Goal: Task Accomplishment & Management: Manage account settings

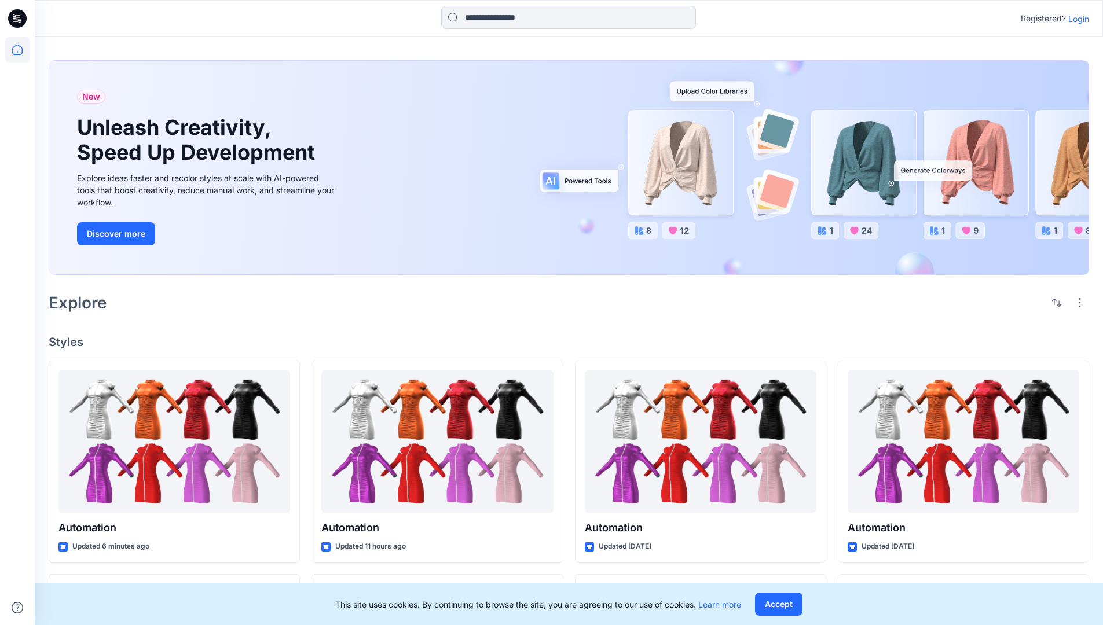
click at [1076, 19] on p "Login" at bounding box center [1078, 19] width 21 height 12
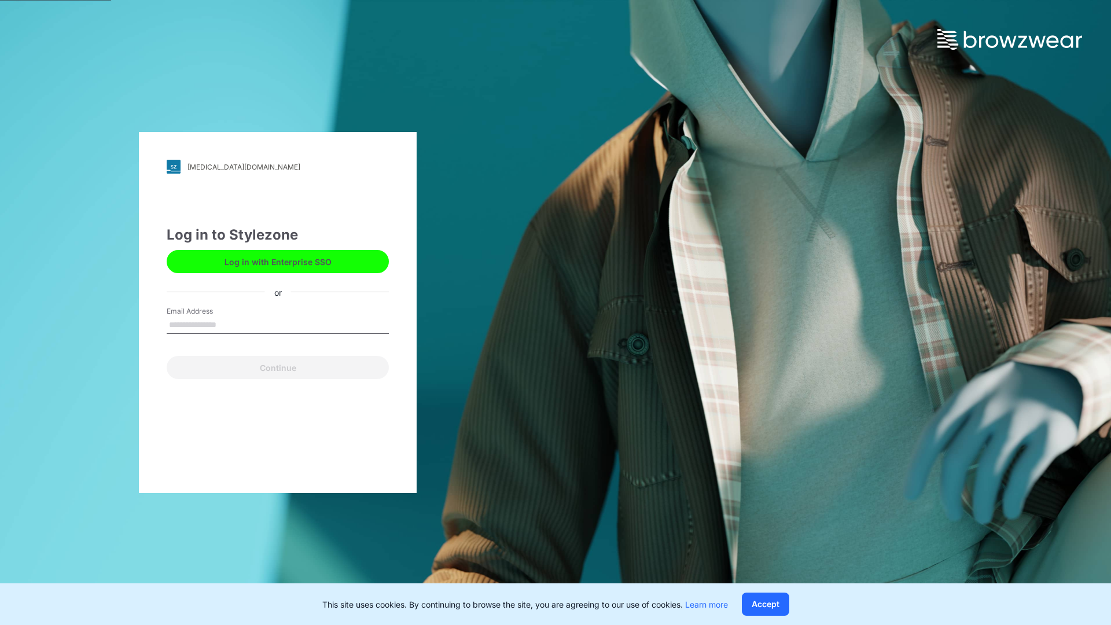
click at [229, 324] on input "Email Address" at bounding box center [278, 325] width 222 height 17
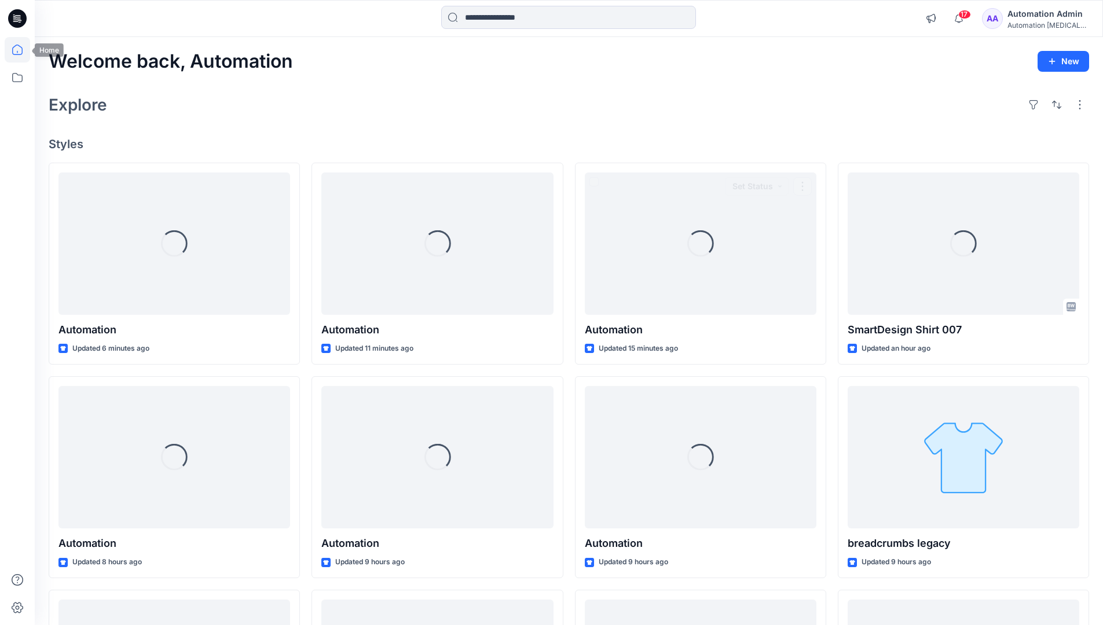
click at [22, 50] on icon at bounding box center [17, 50] width 10 height 10
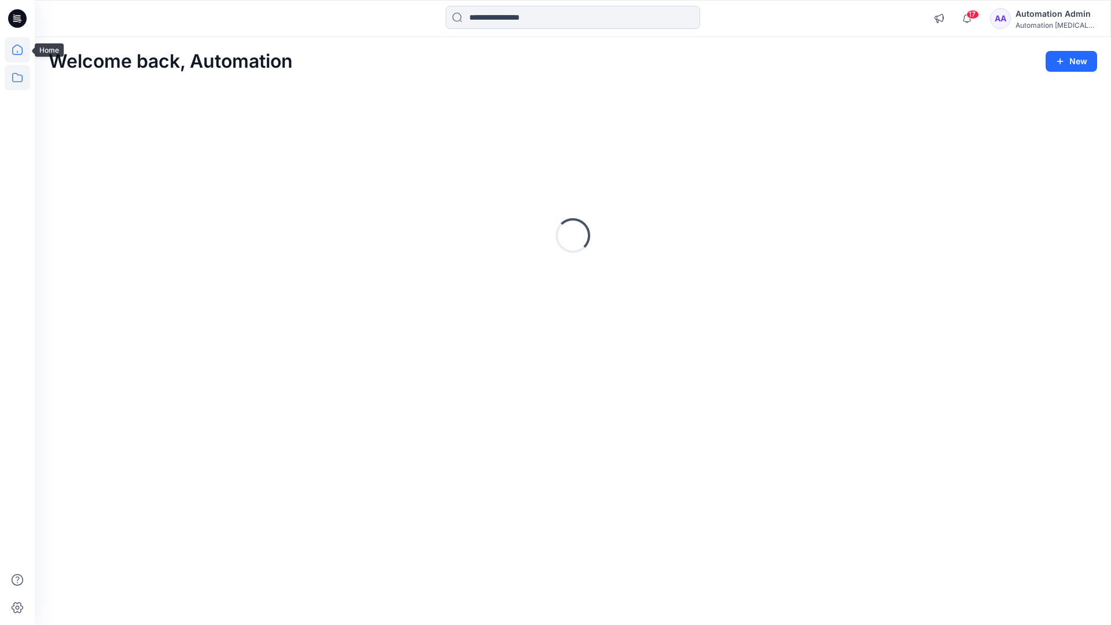
click at [19, 76] on icon at bounding box center [17, 77] width 25 height 25
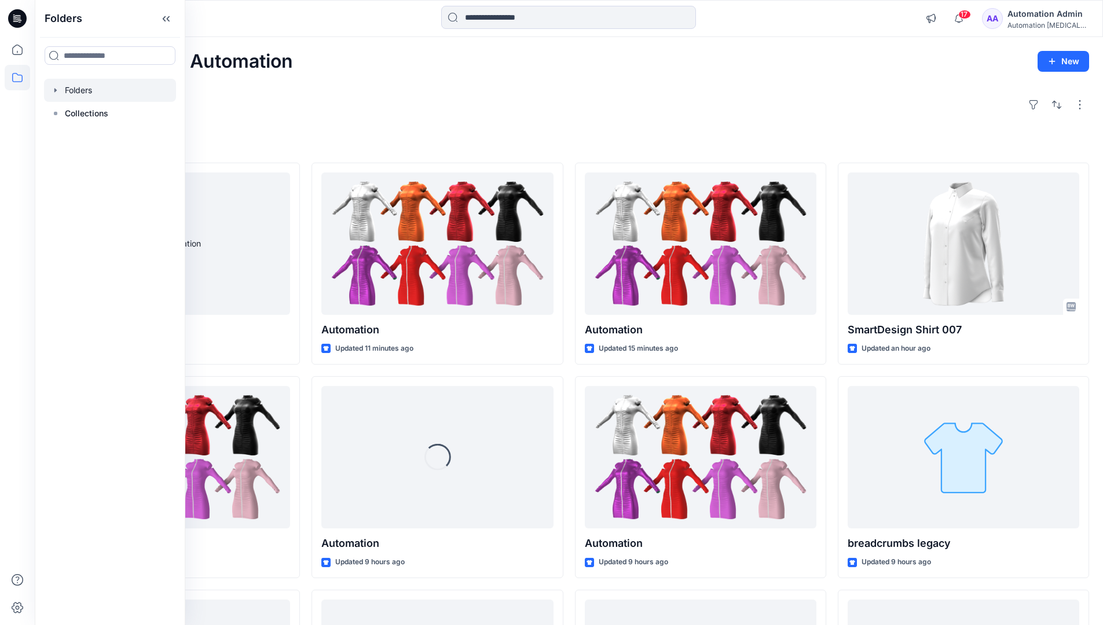
click at [89, 89] on div at bounding box center [110, 90] width 132 height 23
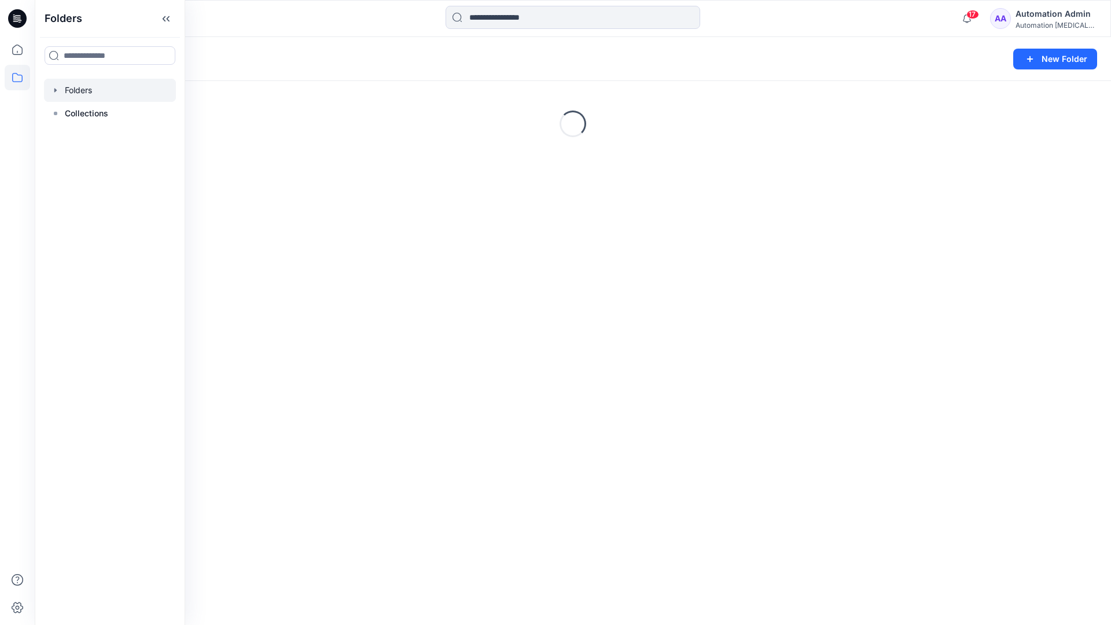
click at [415, 354] on div "Folders New Folder Loading..." at bounding box center [573, 331] width 1077 height 588
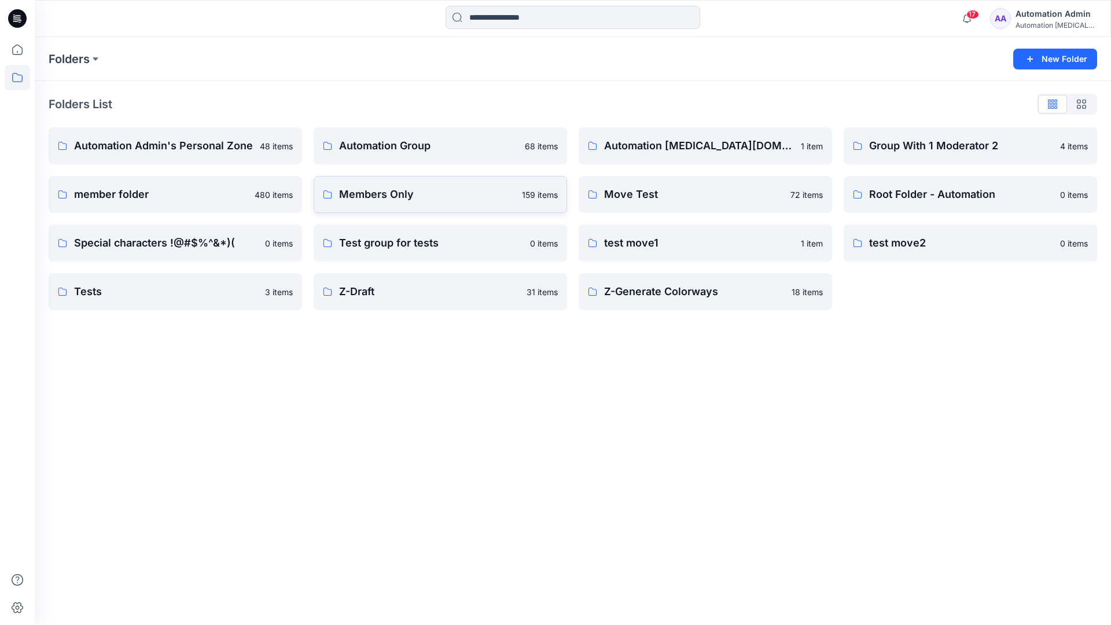
click at [438, 207] on link "Members Only 159 items" at bounding box center [441, 194] width 254 height 37
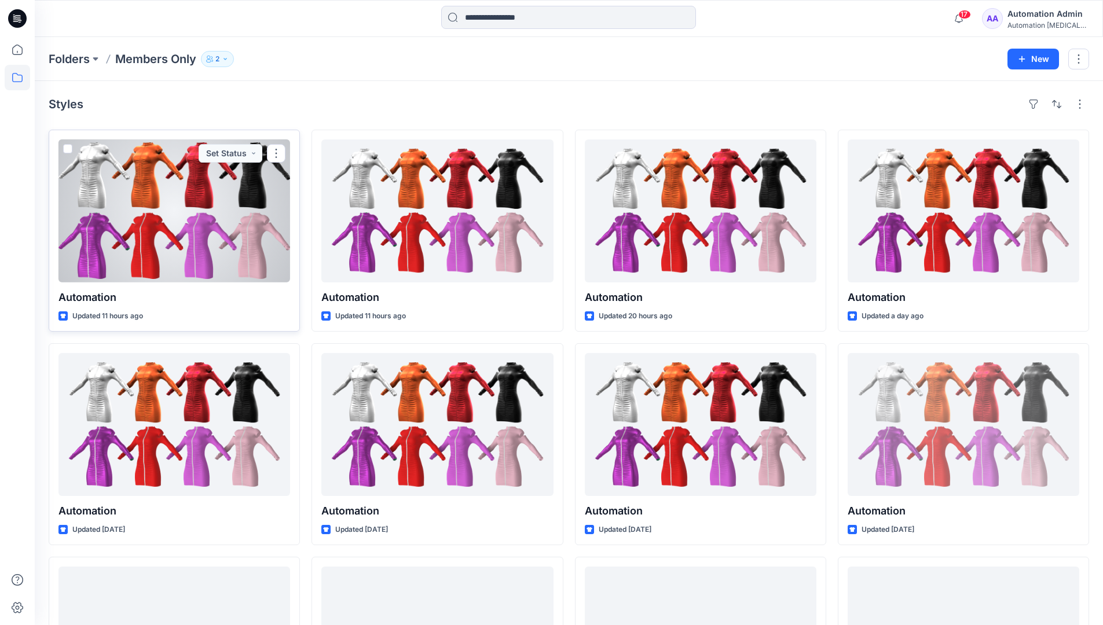
click at [69, 151] on span at bounding box center [67, 148] width 9 height 9
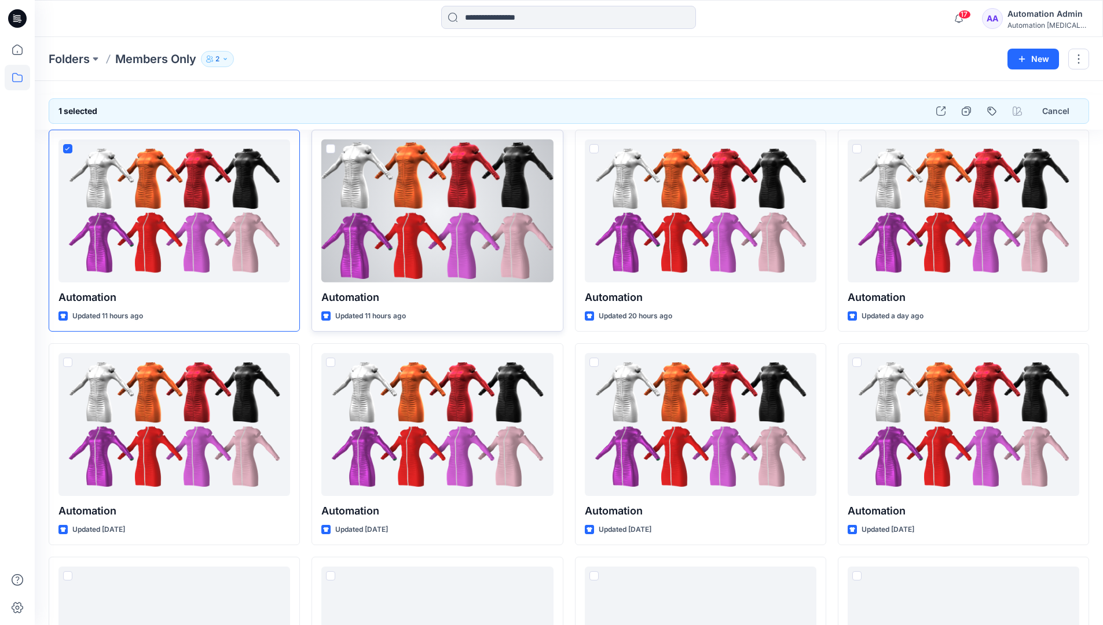
click at [328, 151] on span at bounding box center [330, 148] width 9 height 9
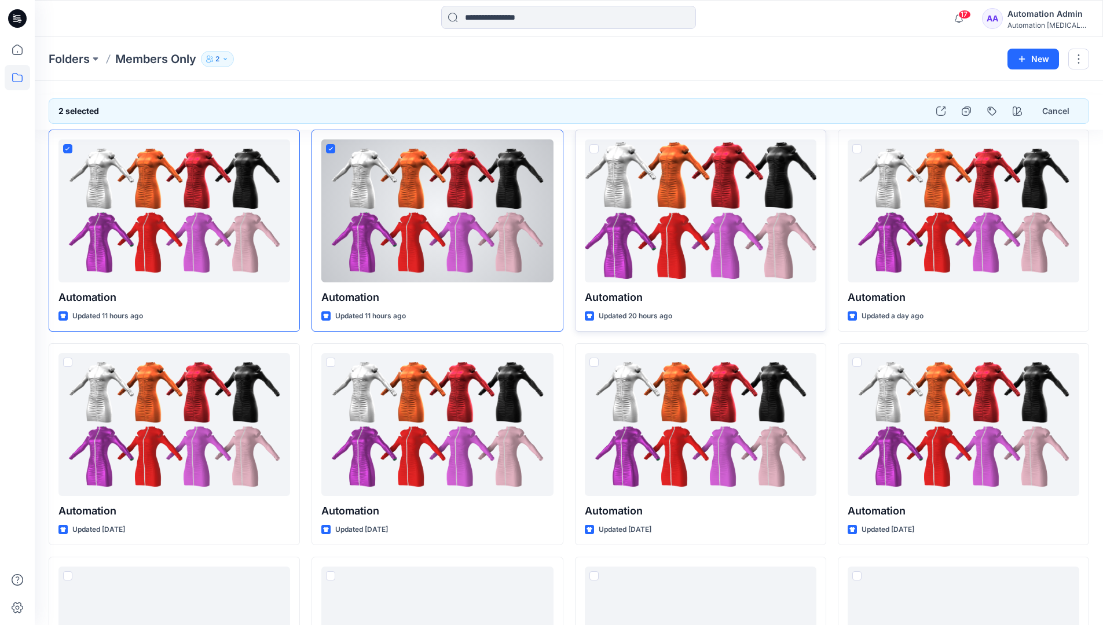
click at [594, 152] on span at bounding box center [593, 148] width 9 height 9
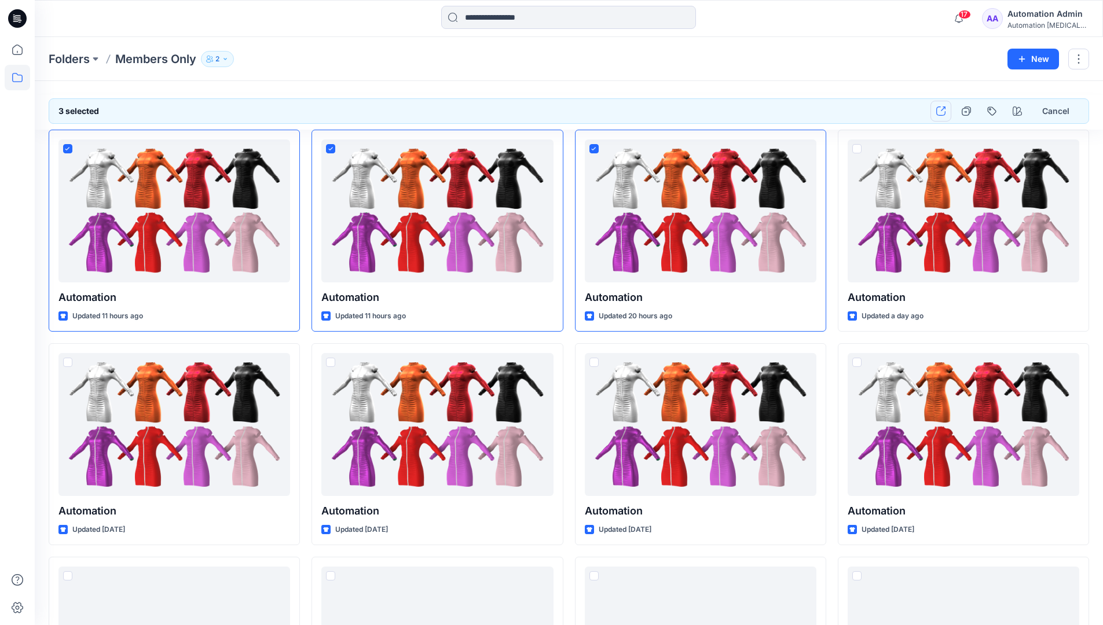
click at [941, 111] on icon "button" at bounding box center [940, 111] width 9 height 9
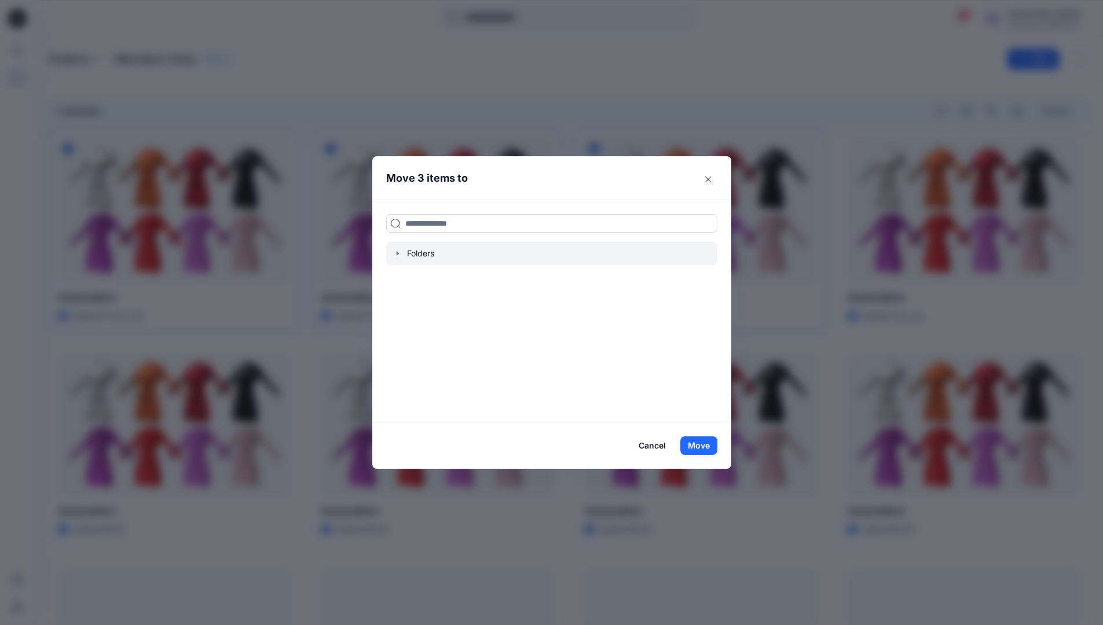
click at [402, 254] on icon "button" at bounding box center [397, 253] width 9 height 9
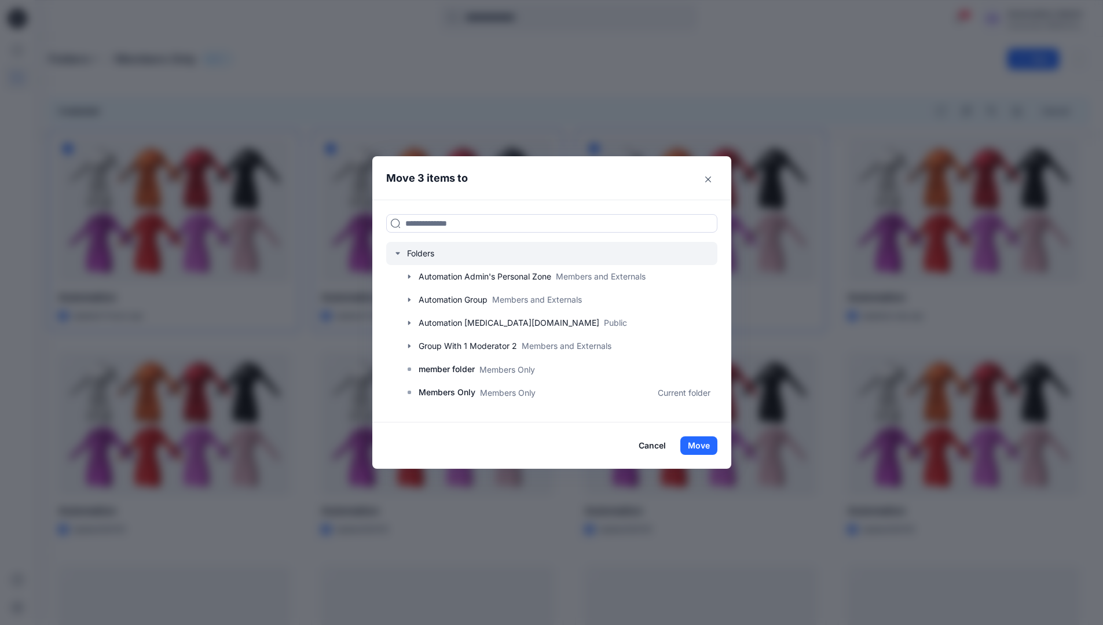
scroll to position [204, 0]
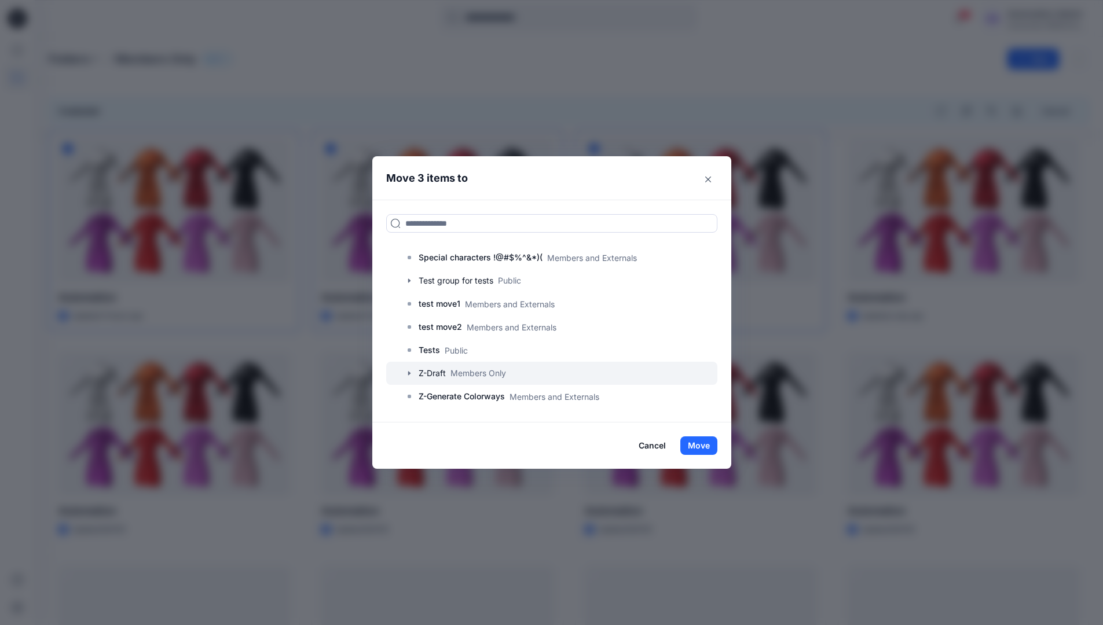
click at [412, 373] on icon "button" at bounding box center [409, 373] width 9 height 9
click at [458, 398] on p "A-Draft" at bounding box center [444, 397] width 28 height 14
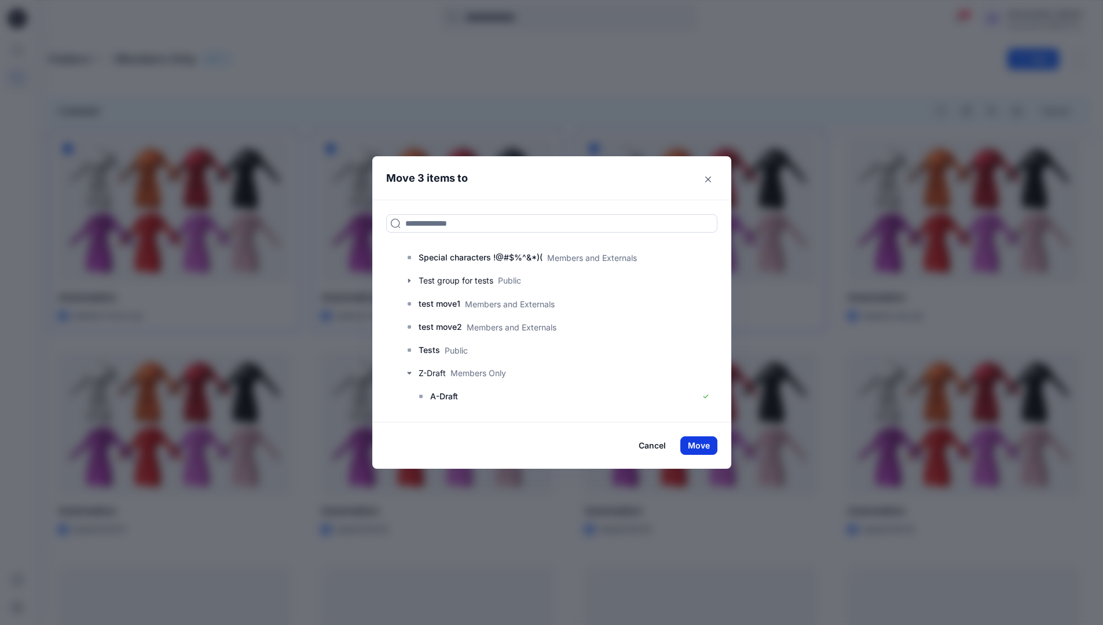
click at [710, 444] on button "Move" at bounding box center [698, 445] width 37 height 19
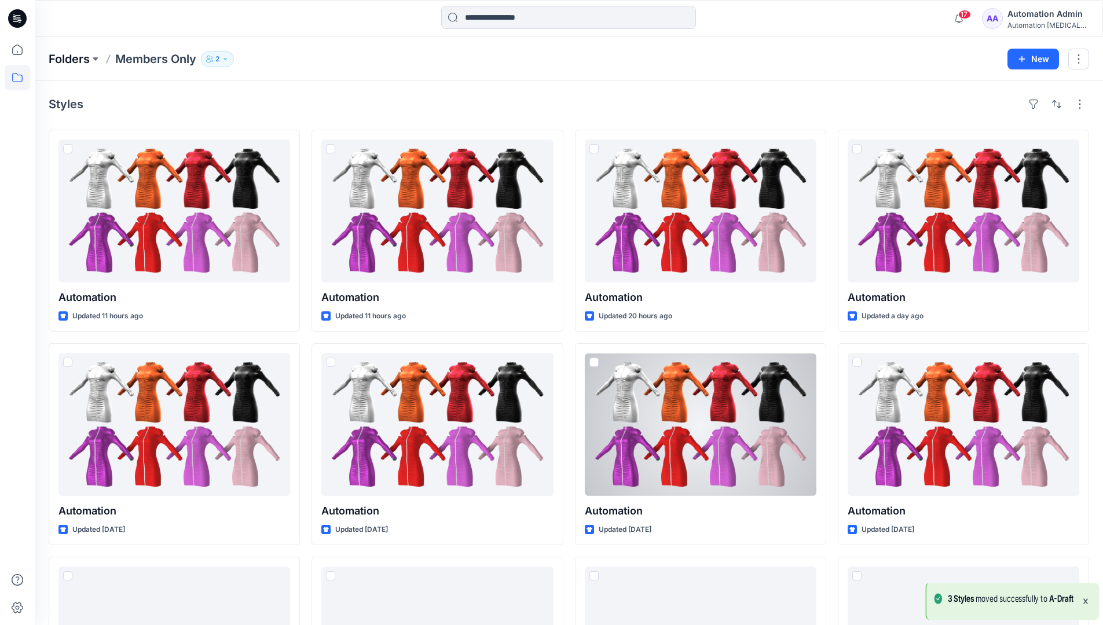
click at [61, 60] on p "Folders" at bounding box center [69, 59] width 41 height 16
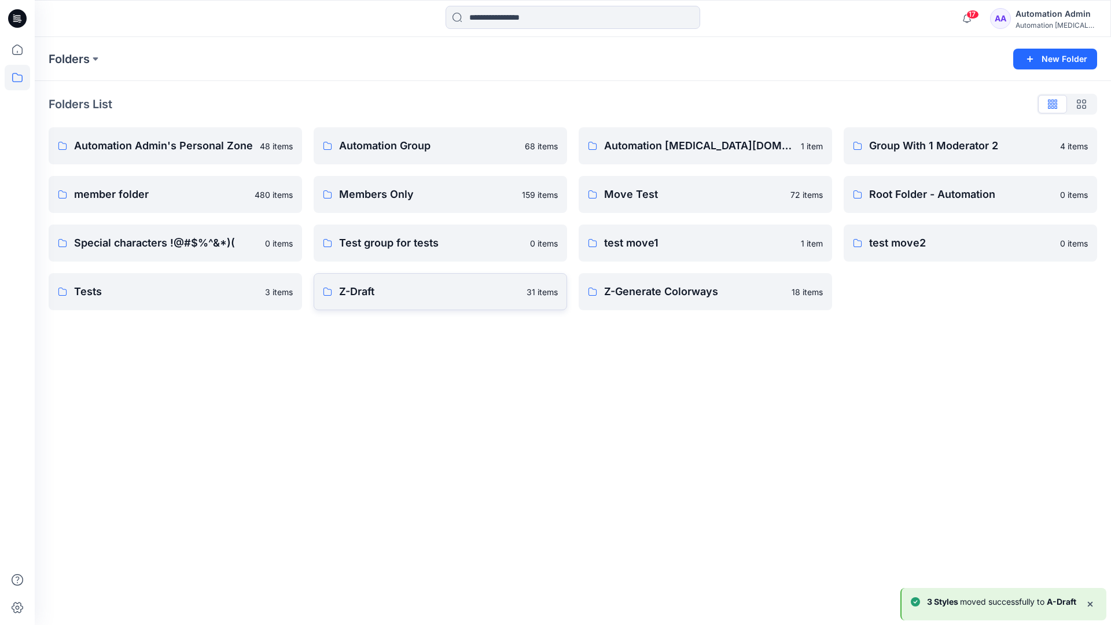
click at [464, 302] on link "Z-Draft 31 items" at bounding box center [441, 291] width 254 height 37
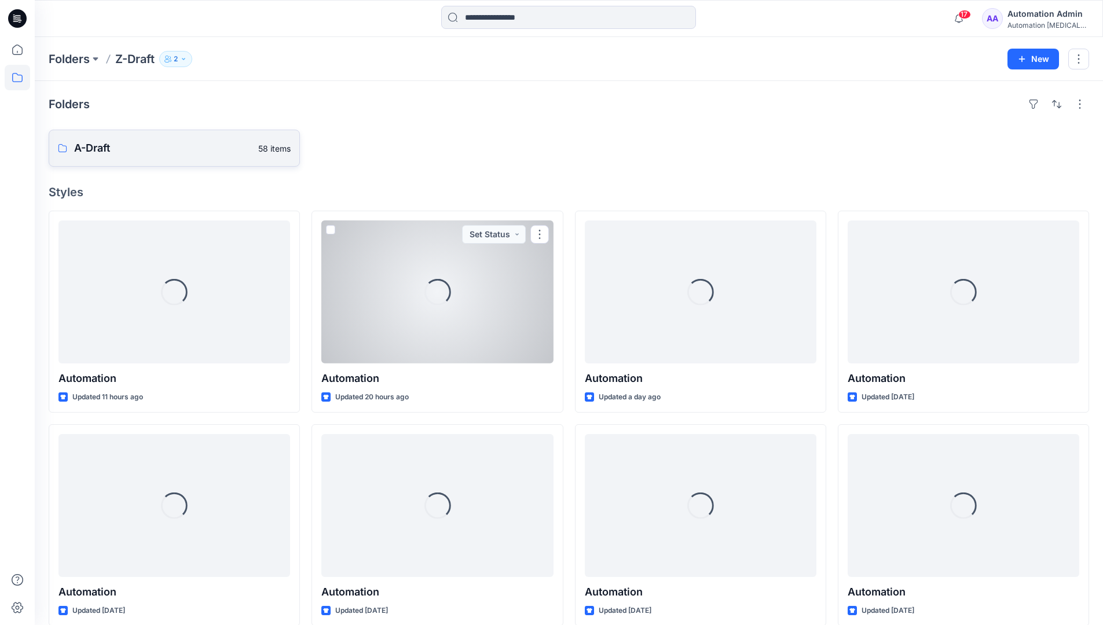
click at [127, 152] on p "A-Draft" at bounding box center [162, 148] width 177 height 16
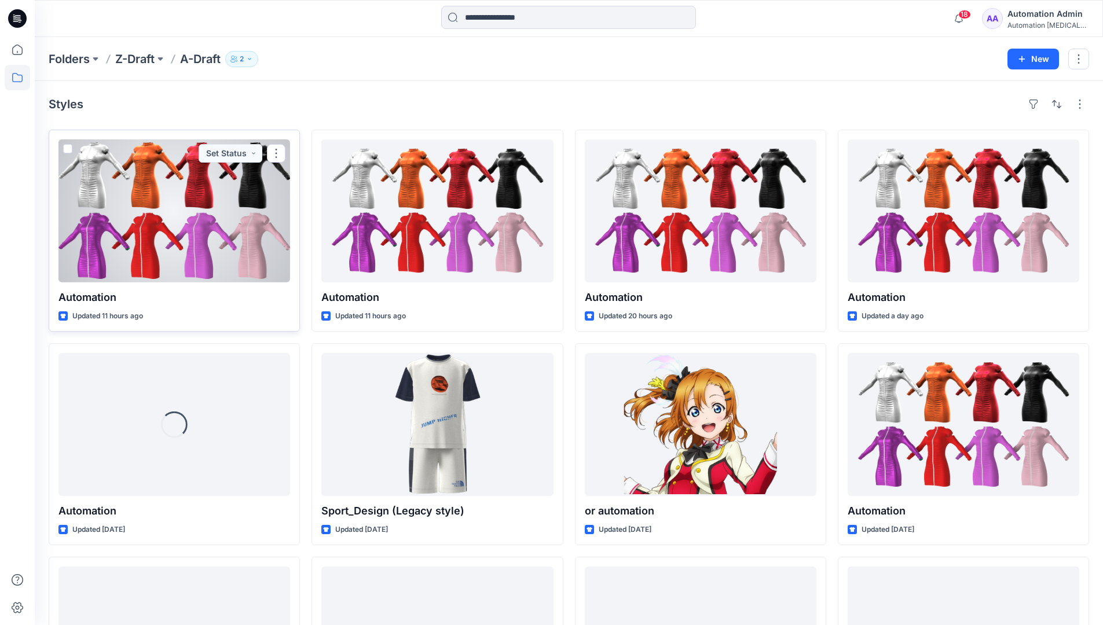
click at [67, 152] on span at bounding box center [67, 148] width 9 height 9
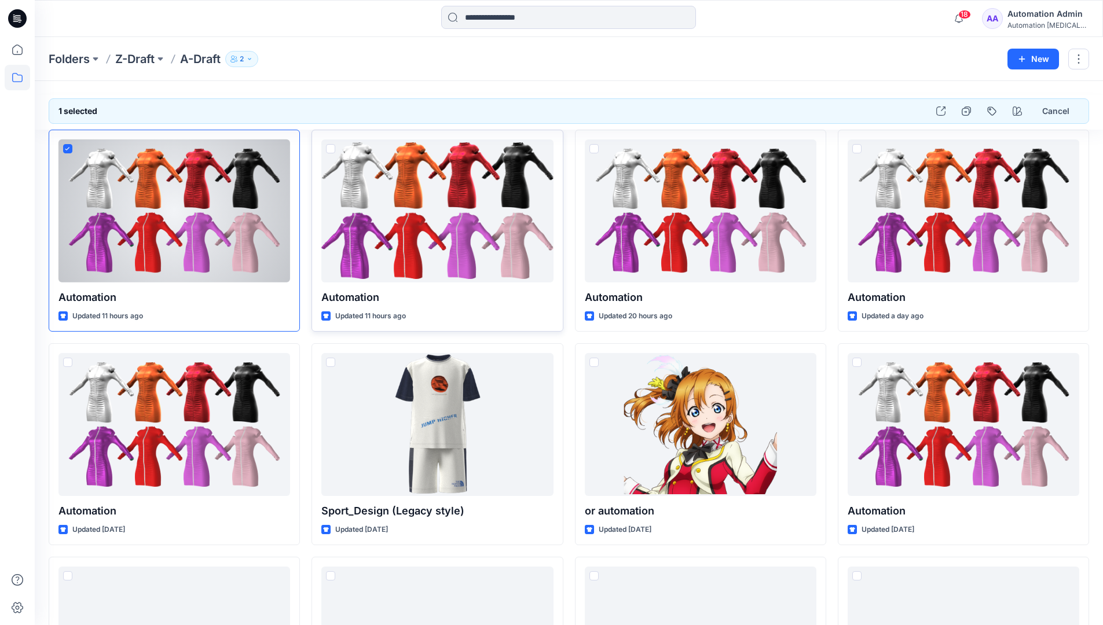
click at [330, 151] on span at bounding box center [330, 148] width 9 height 9
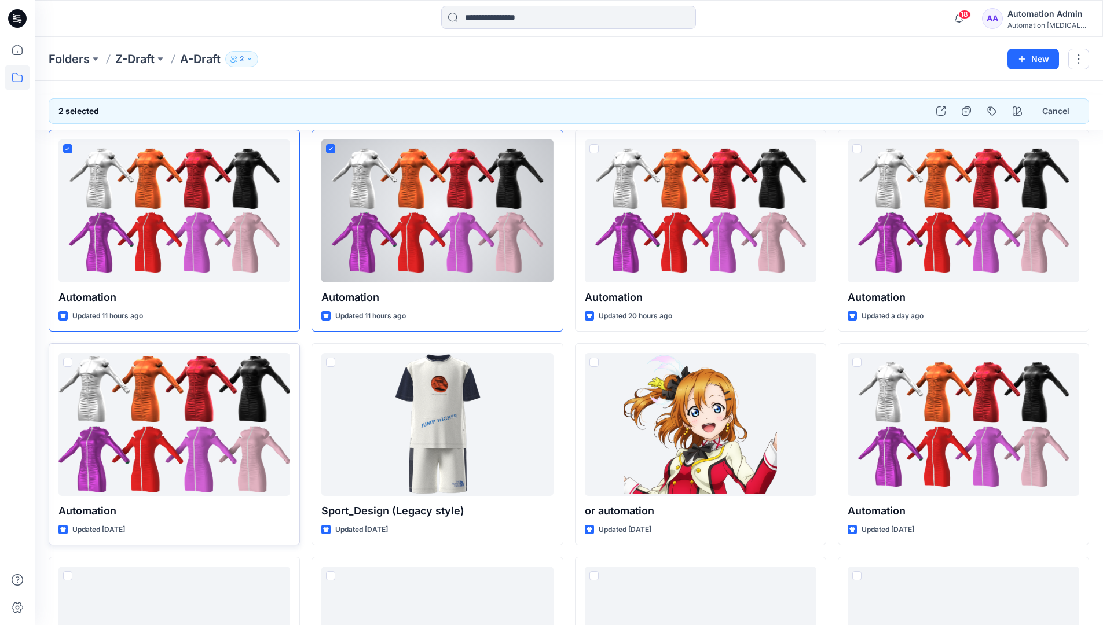
click at [69, 365] on span at bounding box center [67, 362] width 9 height 9
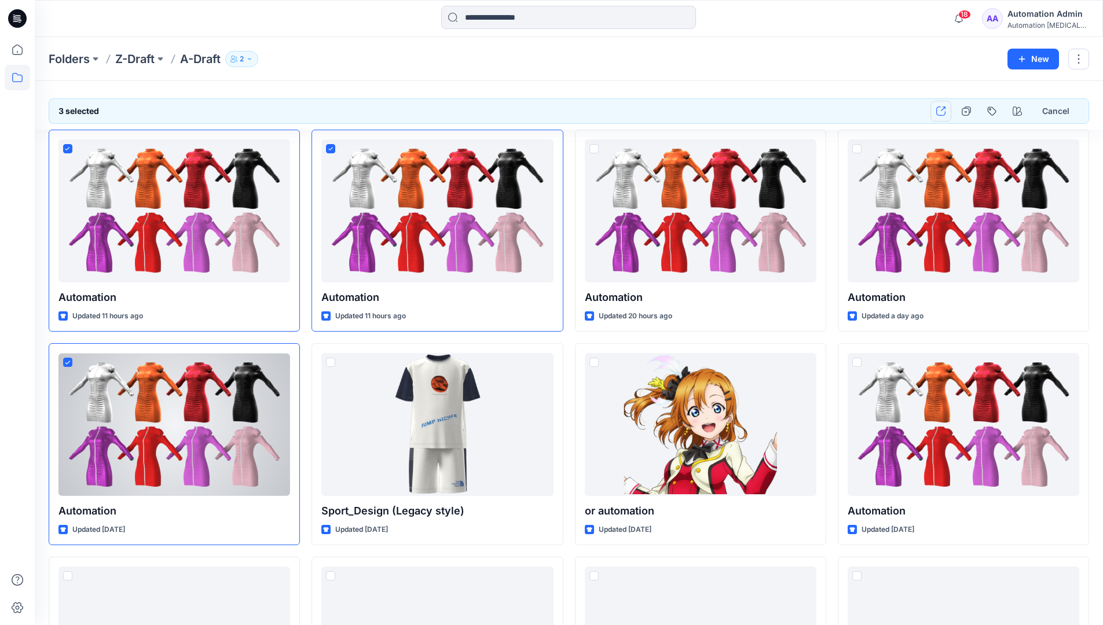
click at [944, 116] on button "button" at bounding box center [940, 111] width 21 height 21
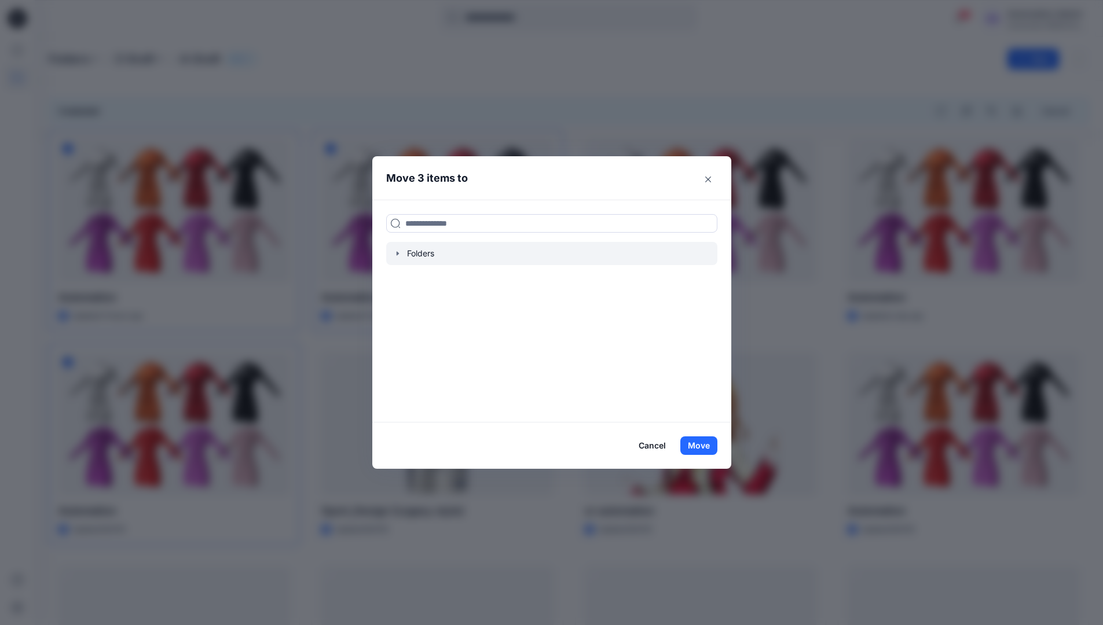
click at [398, 254] on icon "button" at bounding box center [397, 253] width 2 height 4
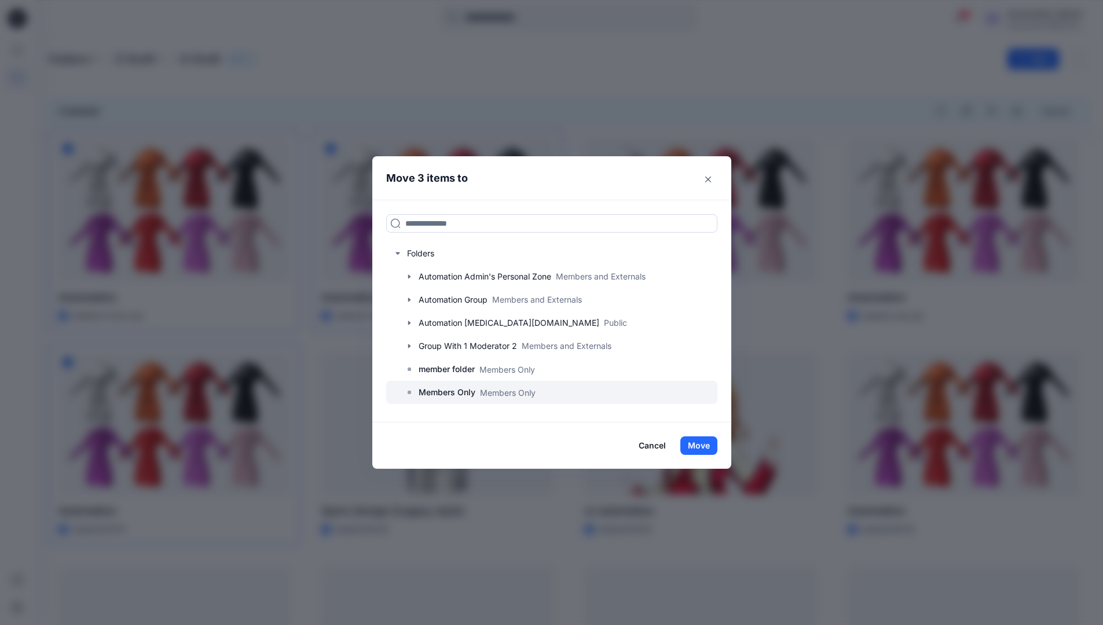
click at [453, 391] on p "Members Only" at bounding box center [447, 393] width 57 height 14
click at [703, 446] on button "Move" at bounding box center [698, 445] width 37 height 19
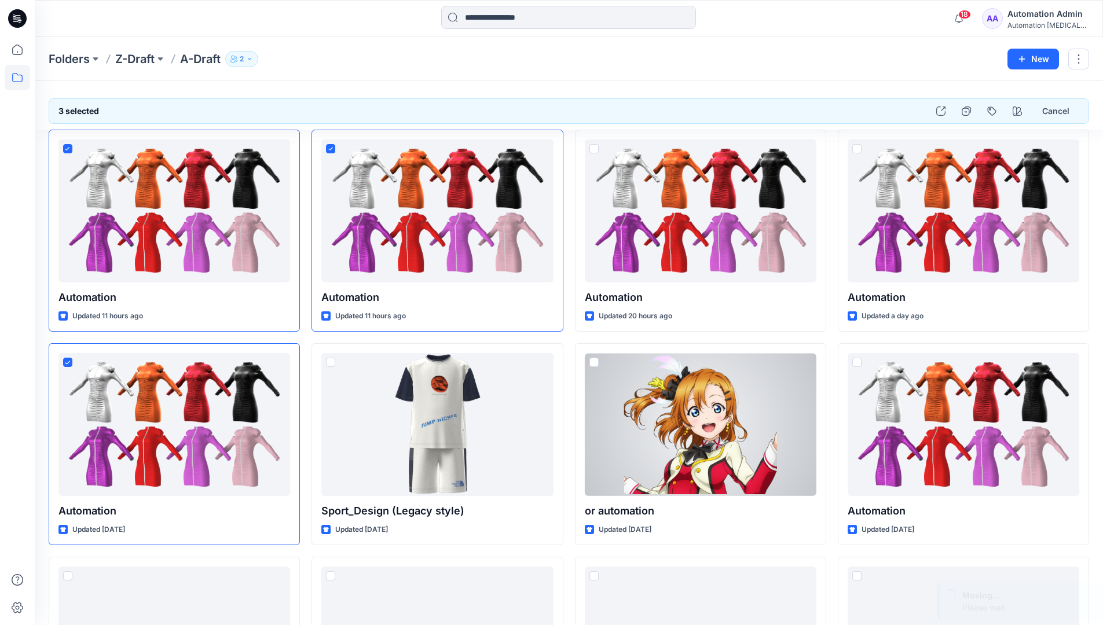
click at [1029, 20] on div "Automation Admin" at bounding box center [1047, 14] width 81 height 14
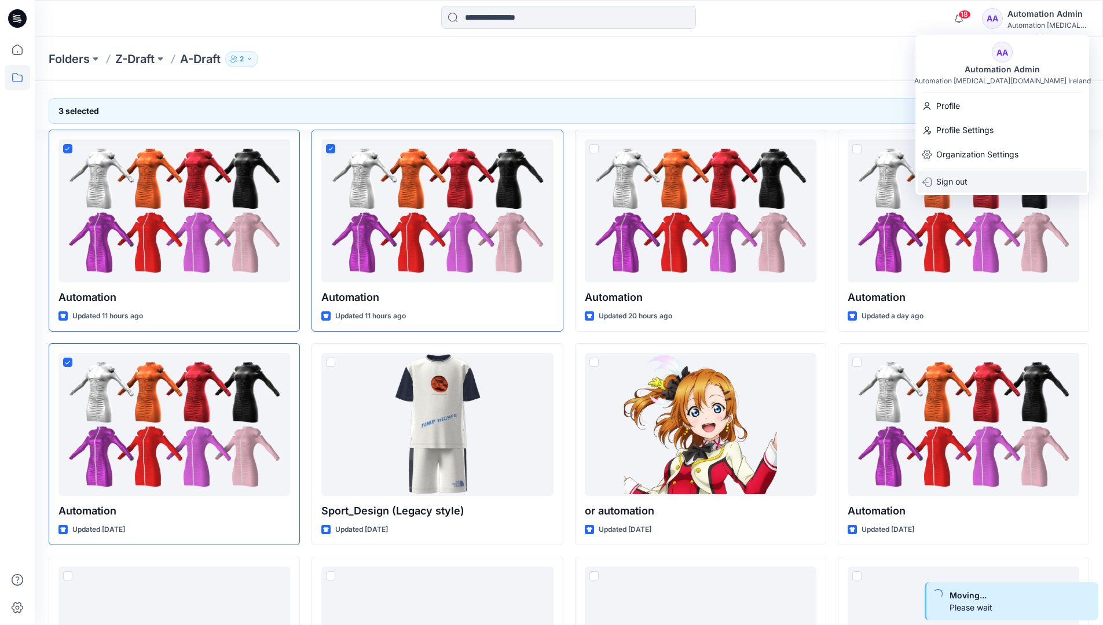
click at [970, 175] on div "Sign out" at bounding box center [1002, 182] width 169 height 22
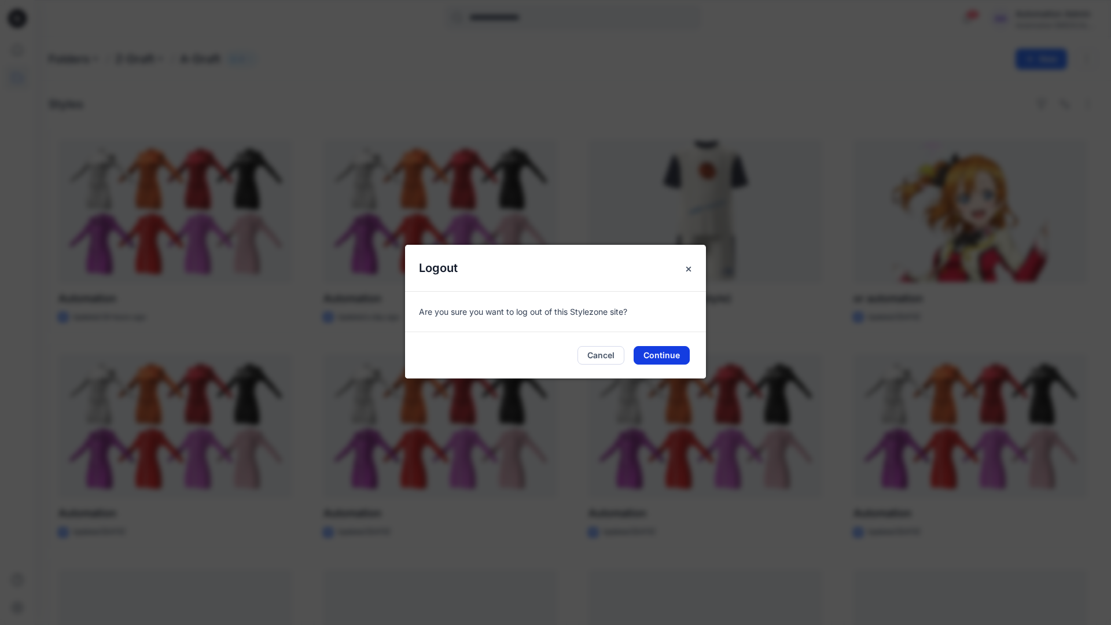
click at [654, 351] on button "Continue" at bounding box center [662, 355] width 56 height 19
